Goal: Navigation & Orientation: Understand site structure

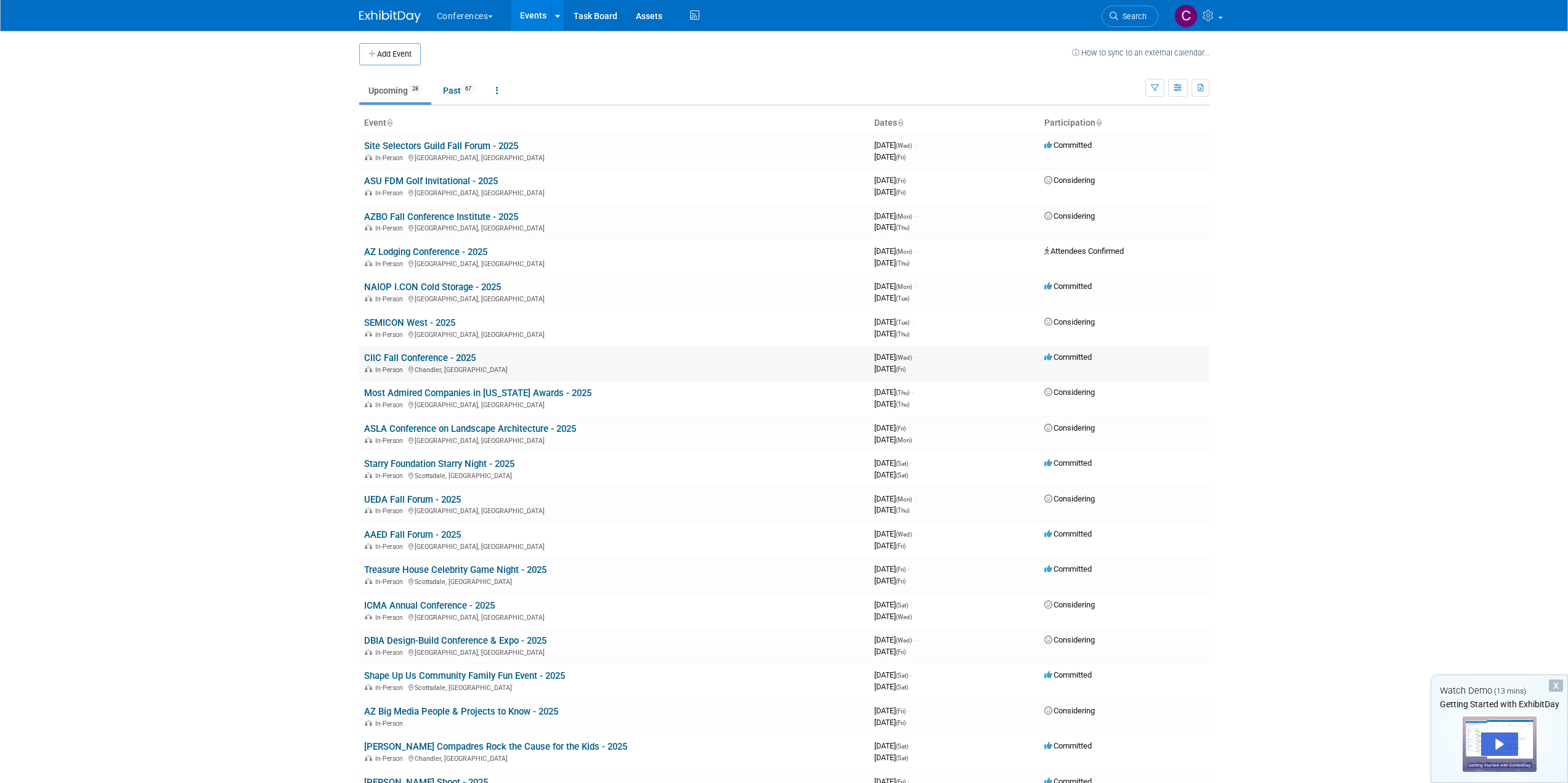
click at [398, 355] on link "CIIC Fall Conference - 2025" at bounding box center [419, 358] width 111 height 11
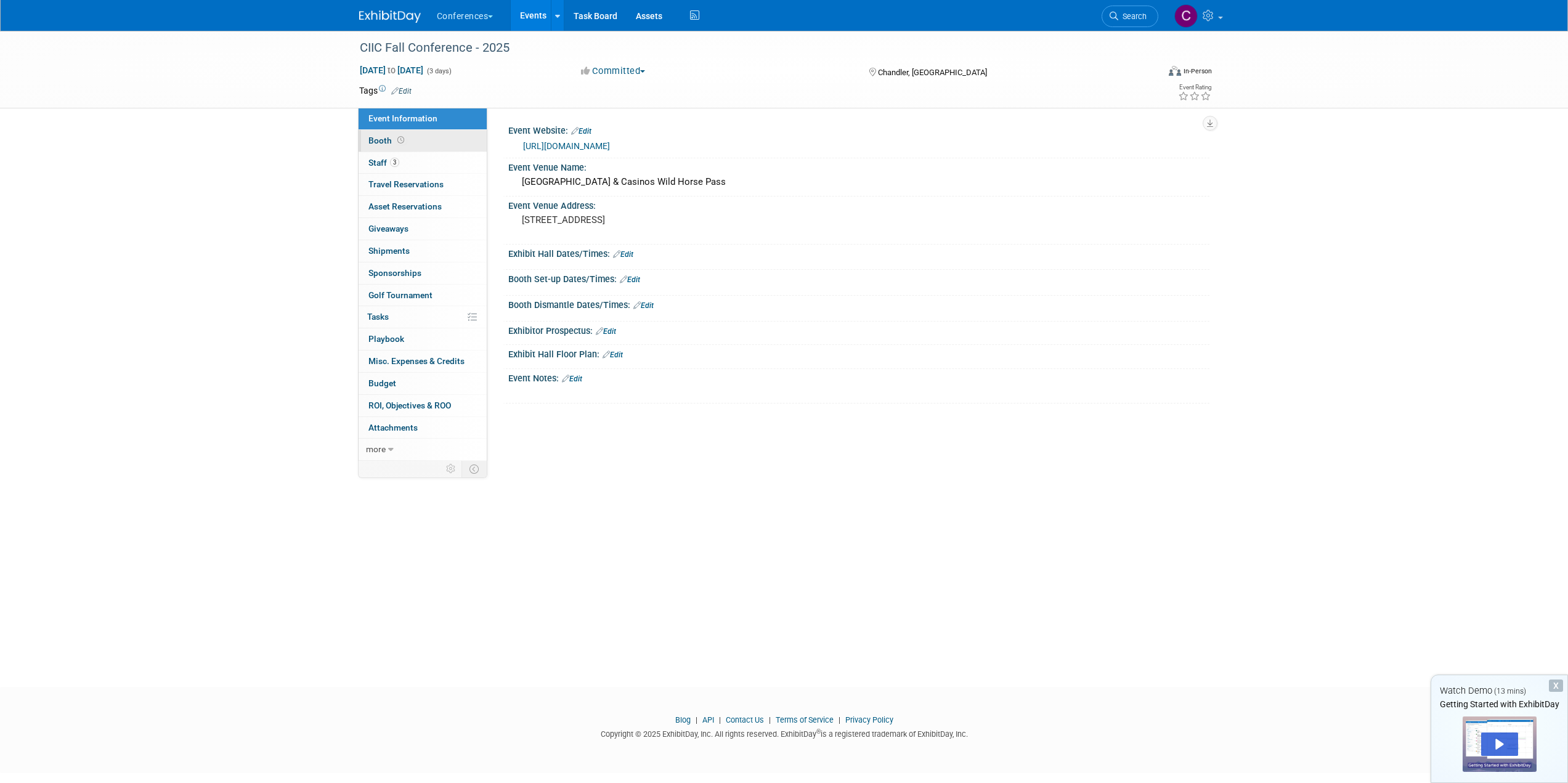
click at [380, 138] on span "Booth" at bounding box center [388, 141] width 38 height 10
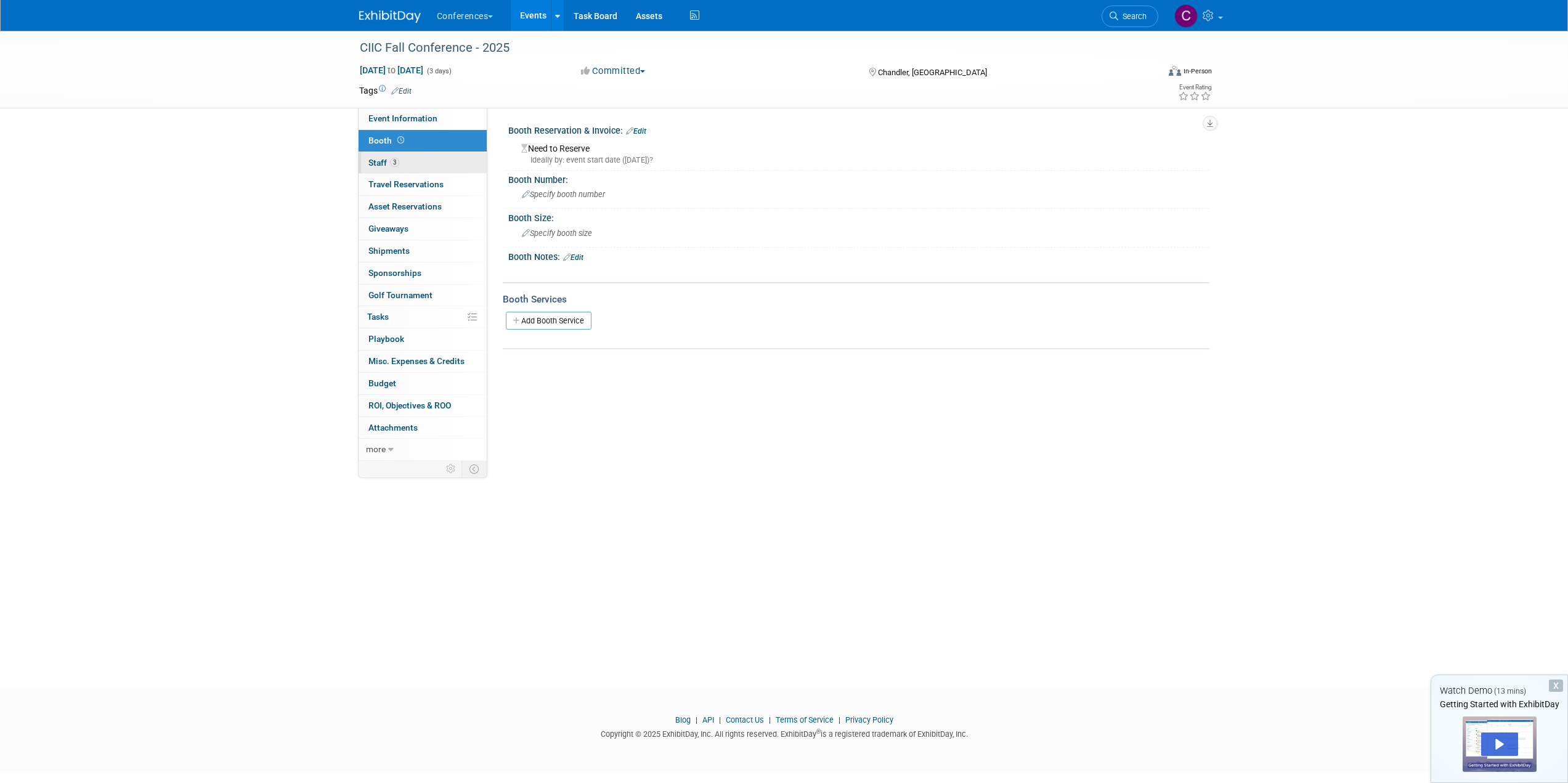
click at [381, 160] on span "Staff 3" at bounding box center [384, 162] width 31 height 10
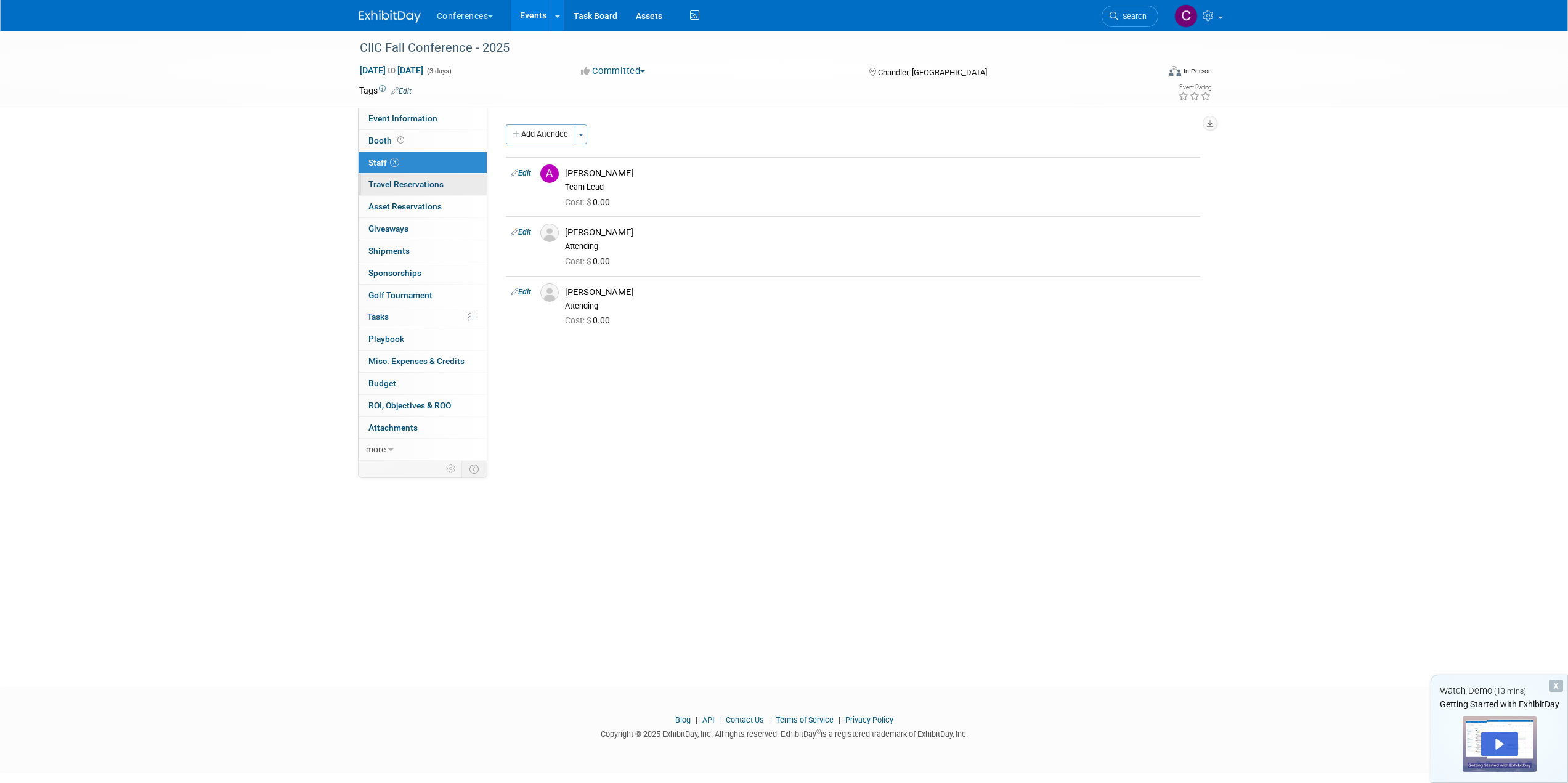
click at [417, 184] on span "Travel Reservations 0" at bounding box center [406, 184] width 75 height 10
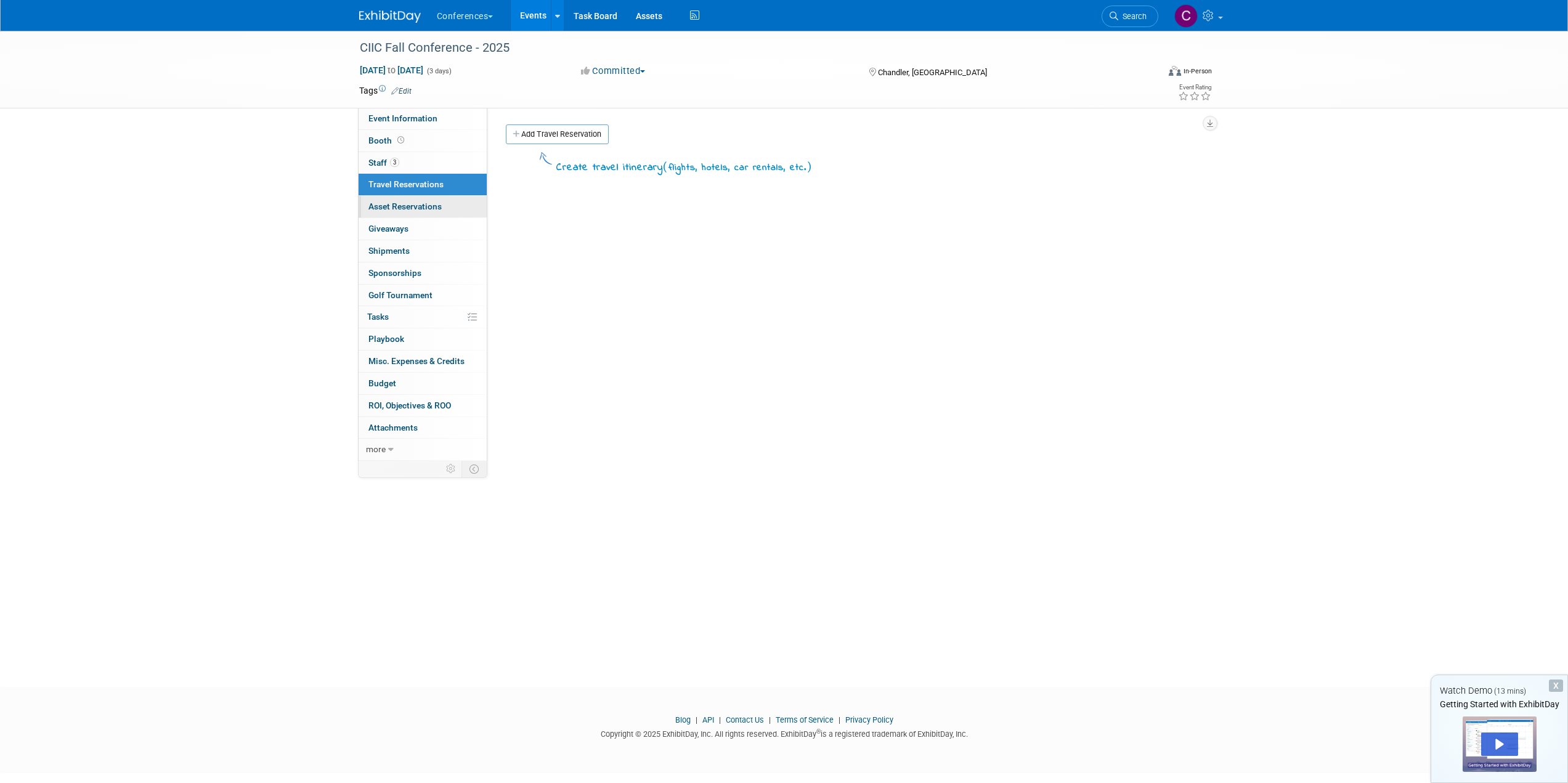
click at [412, 204] on span "Asset Reservations 0" at bounding box center [405, 206] width 74 height 10
click at [389, 228] on span "Giveaways 0" at bounding box center [389, 229] width 40 height 10
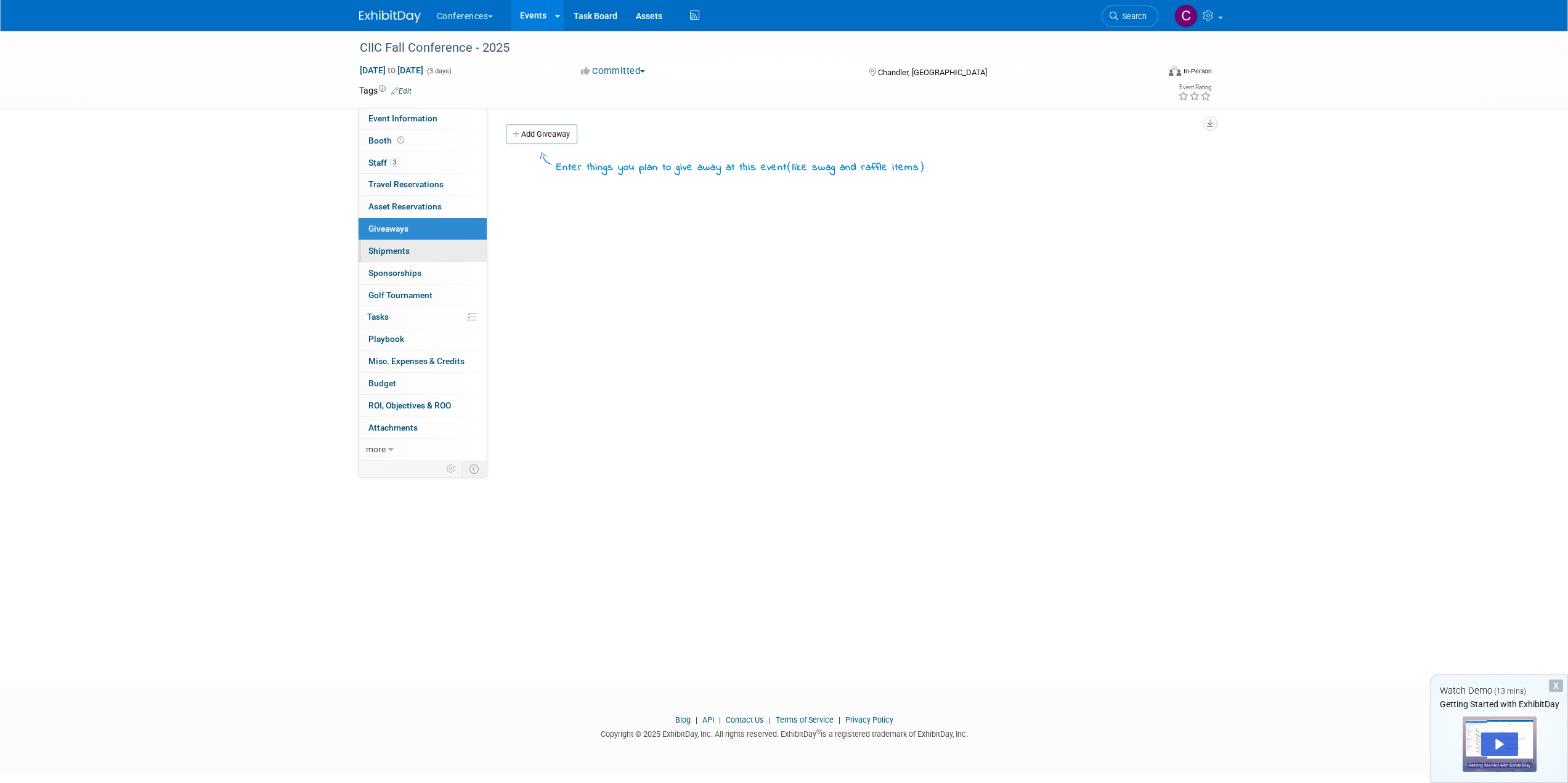
click at [389, 245] on link "0 Shipments 0" at bounding box center [422, 251] width 128 height 22
click at [393, 274] on span "Sponsorships 0" at bounding box center [395, 273] width 53 height 10
click at [404, 294] on span "Golf Tournament" at bounding box center [401, 295] width 64 height 10
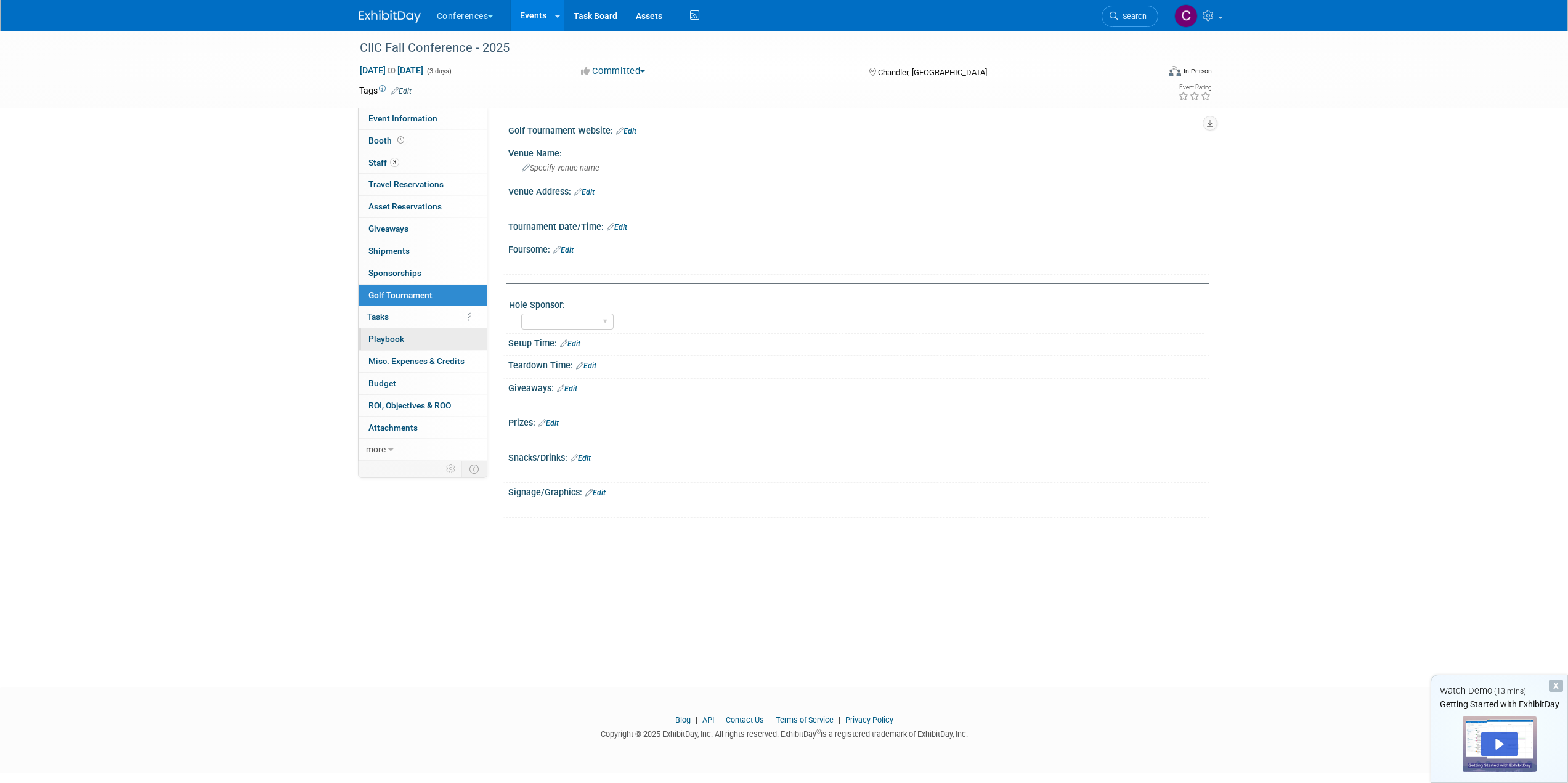
click at [390, 341] on span "Playbook 0" at bounding box center [386, 339] width 36 height 10
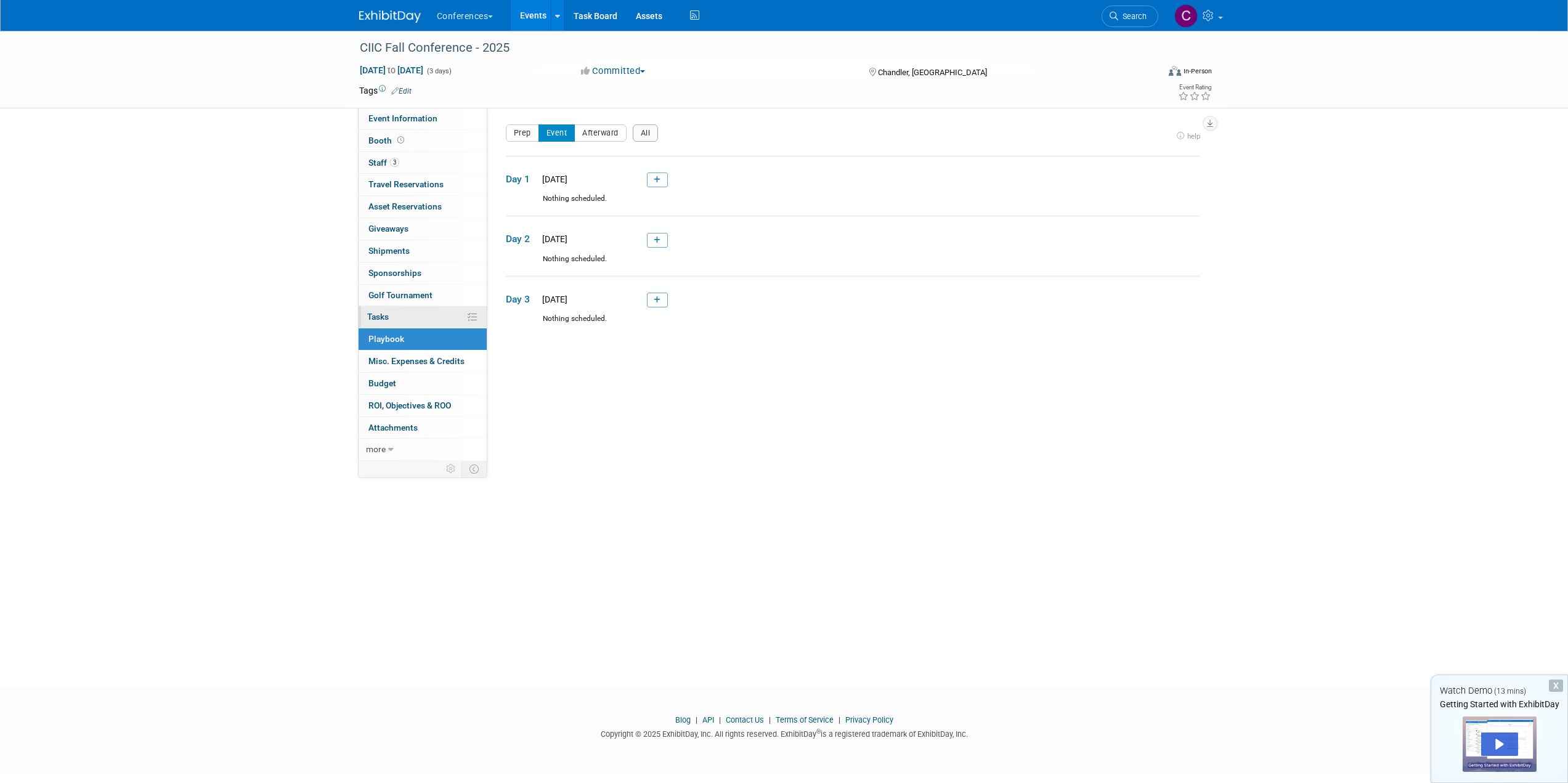
click at [385, 321] on span "Tasks 0%" at bounding box center [377, 317] width 22 height 10
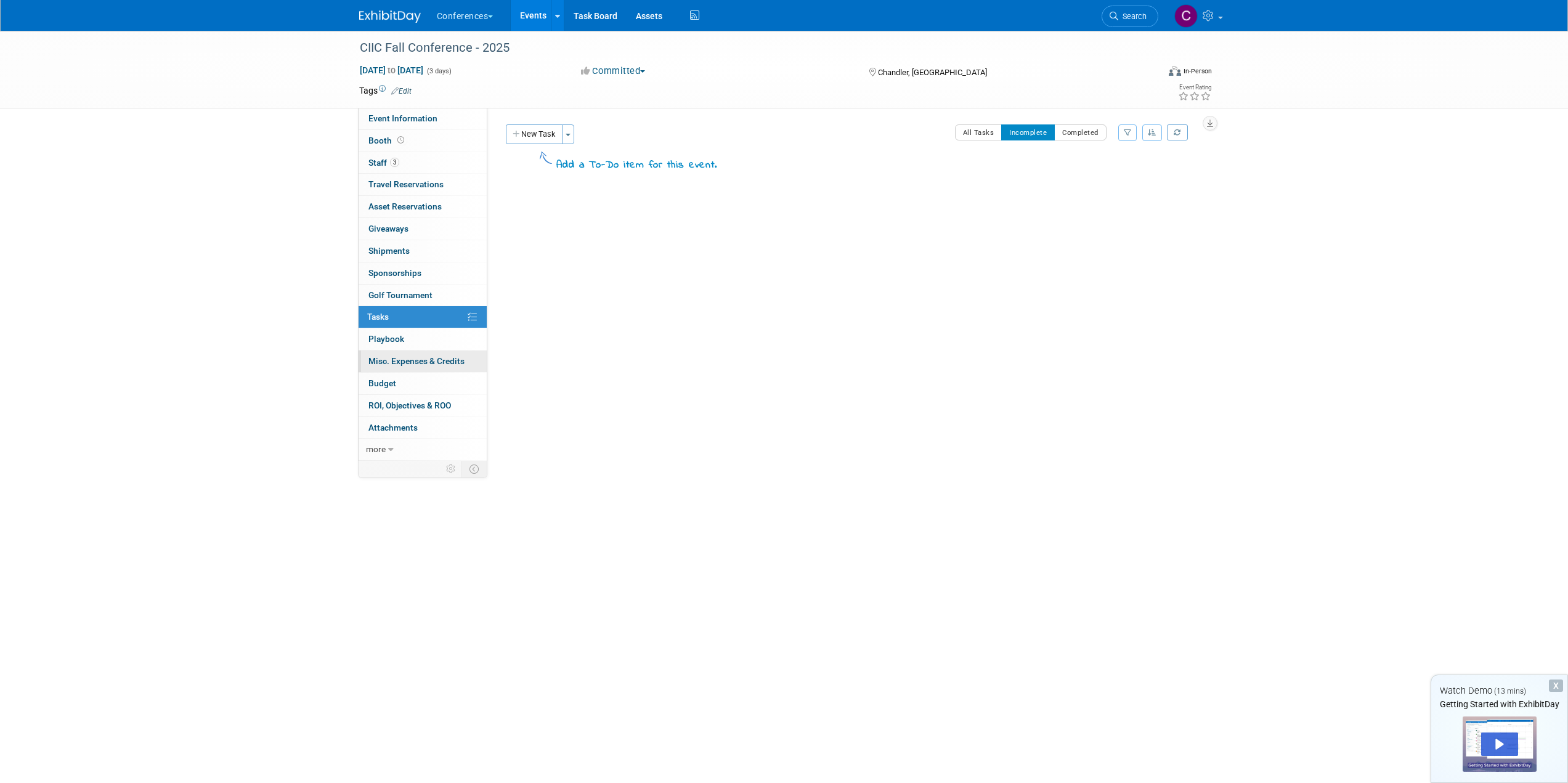
click at [383, 360] on span "Misc. Expenses & Credits 0" at bounding box center [417, 361] width 96 height 10
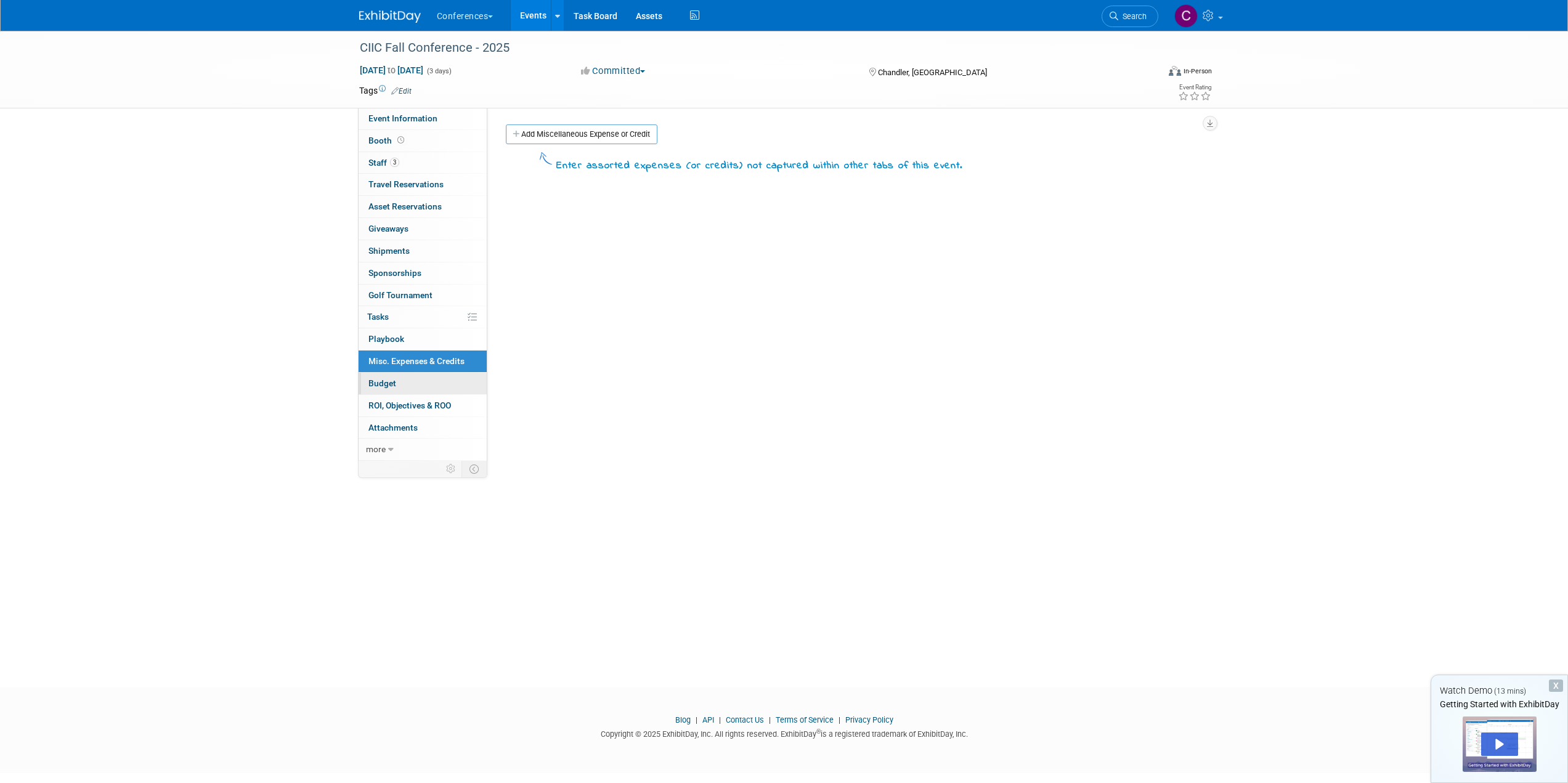
click at [381, 380] on span "Budget" at bounding box center [382, 383] width 28 height 10
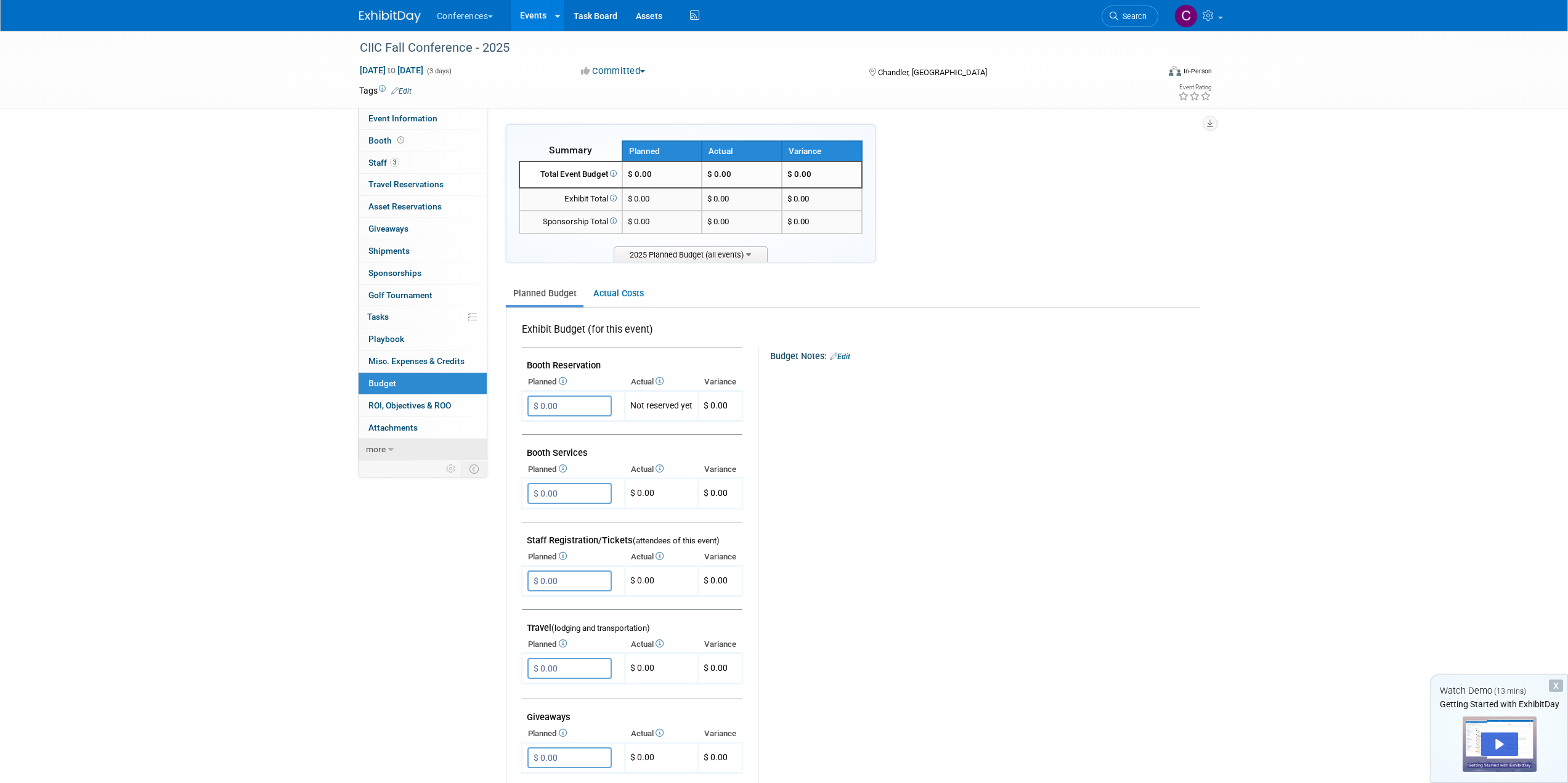
click at [381, 446] on span "more" at bounding box center [376, 449] width 20 height 10
